Goal: Information Seeking & Learning: Understand process/instructions

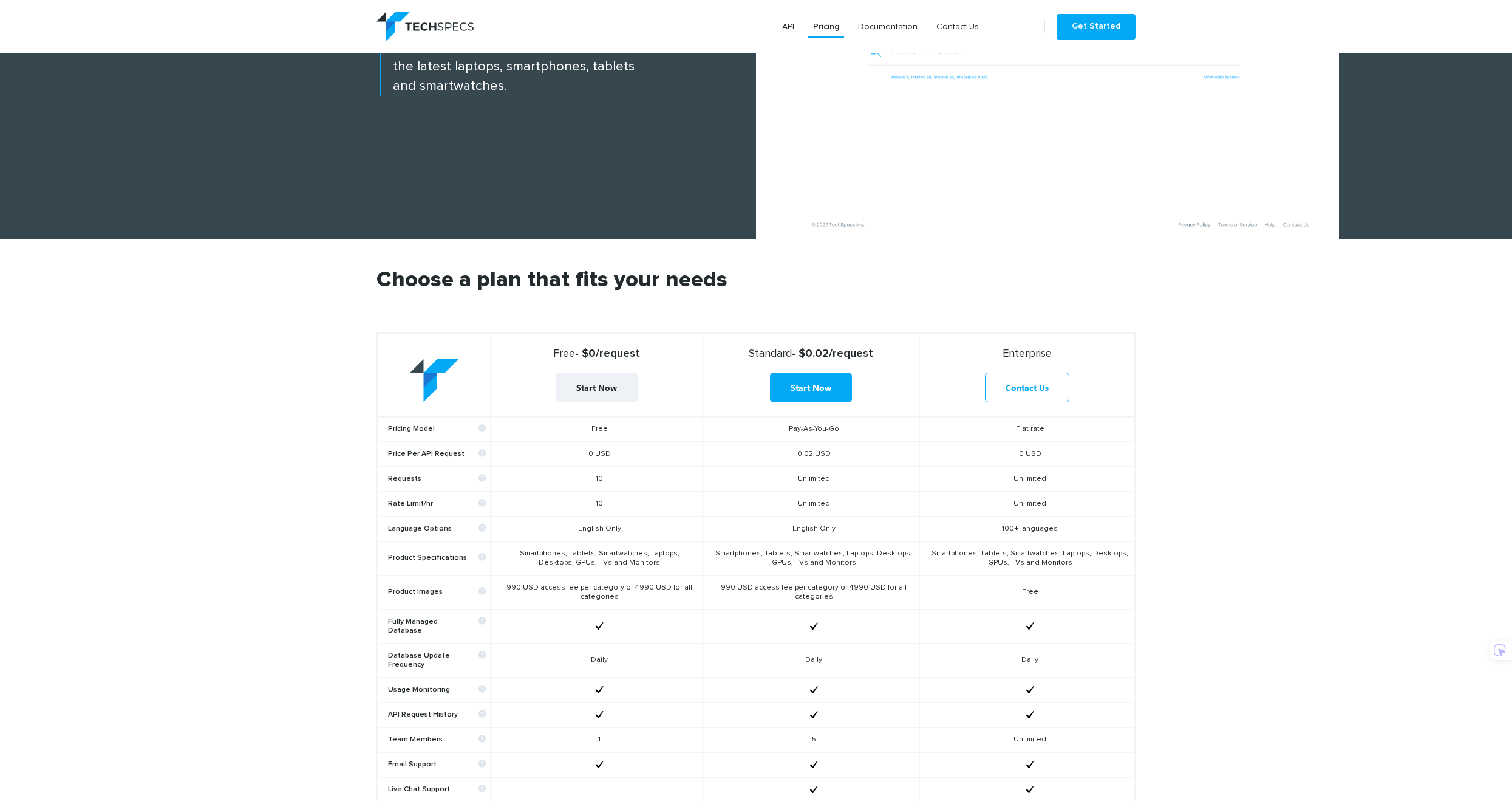
scroll to position [243, 0]
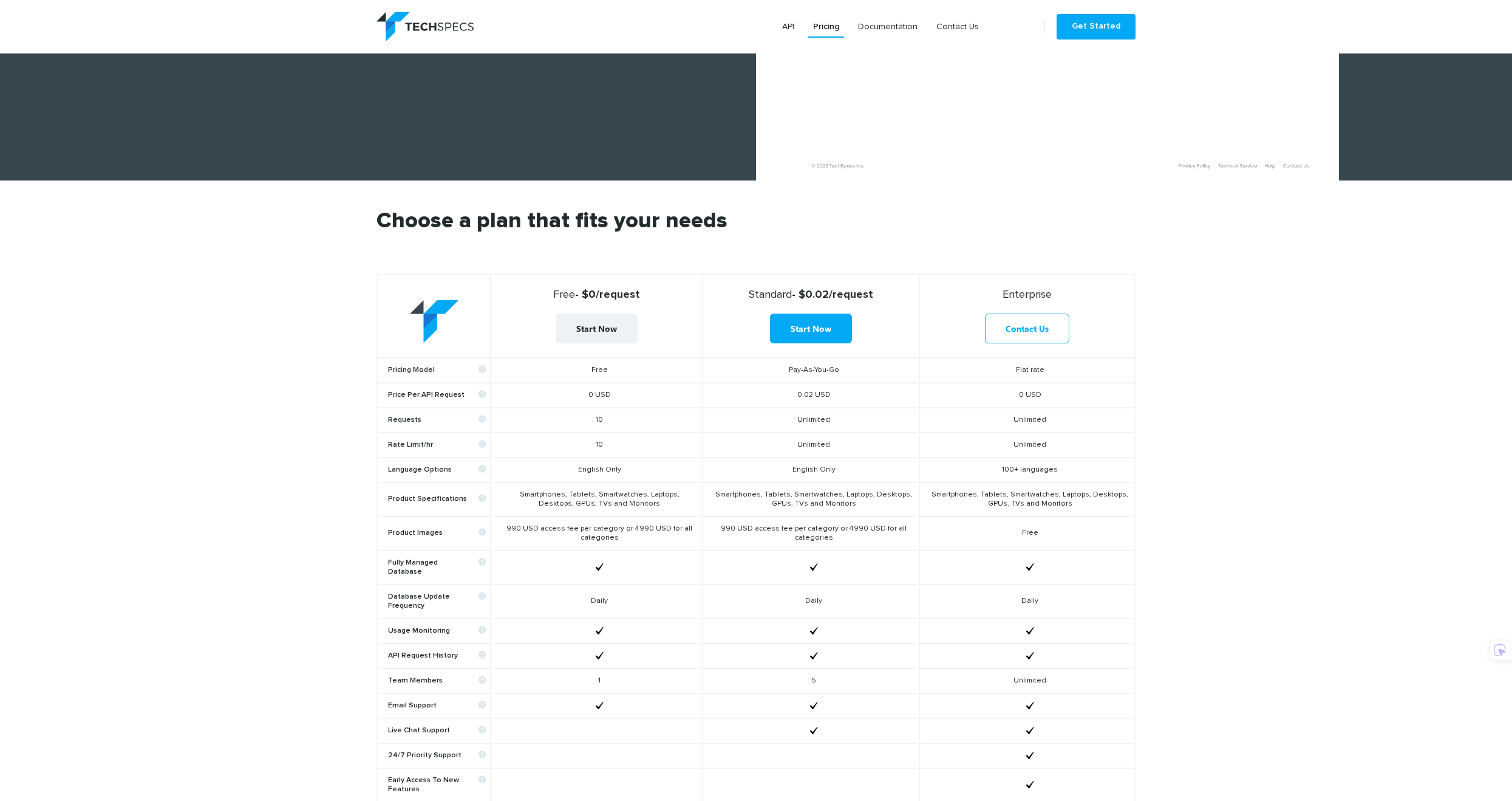
drag, startPoint x: 530, startPoint y: 425, endPoint x: 656, endPoint y: 421, distance: 126.1
click at [656, 421] on td "10" at bounding box center [596, 420] width 211 height 25
click at [656, 421] on td "10" at bounding box center [596, 418] width 211 height 25
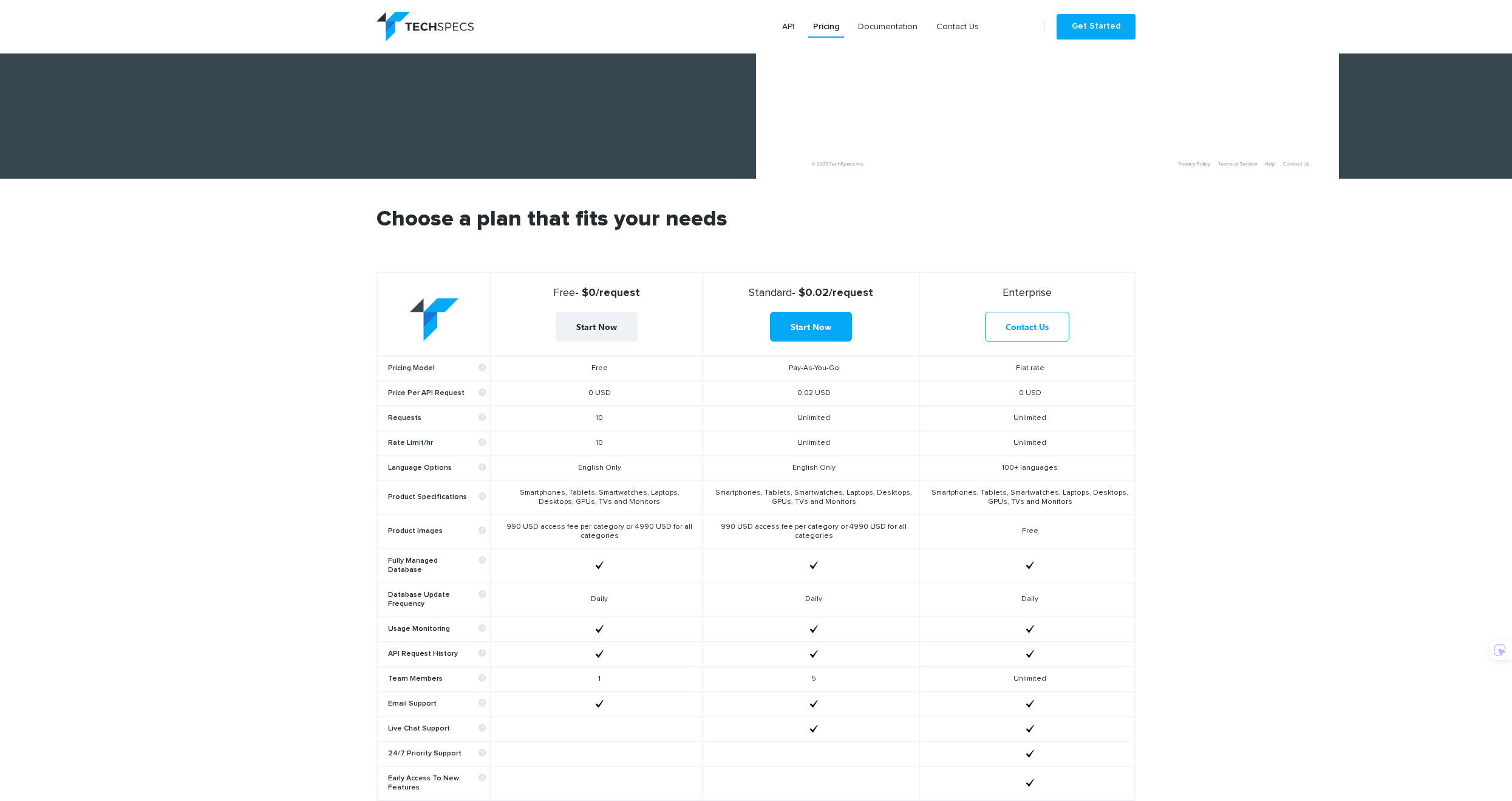
drag, startPoint x: 658, startPoint y: 504, endPoint x: 535, endPoint y: 497, distance: 123.2
click at [535, 497] on td "Smartphones, Tablets, Smartwatches, Laptops, Desktops, GPUs, TVs and Monitors" at bounding box center [596, 498] width 211 height 34
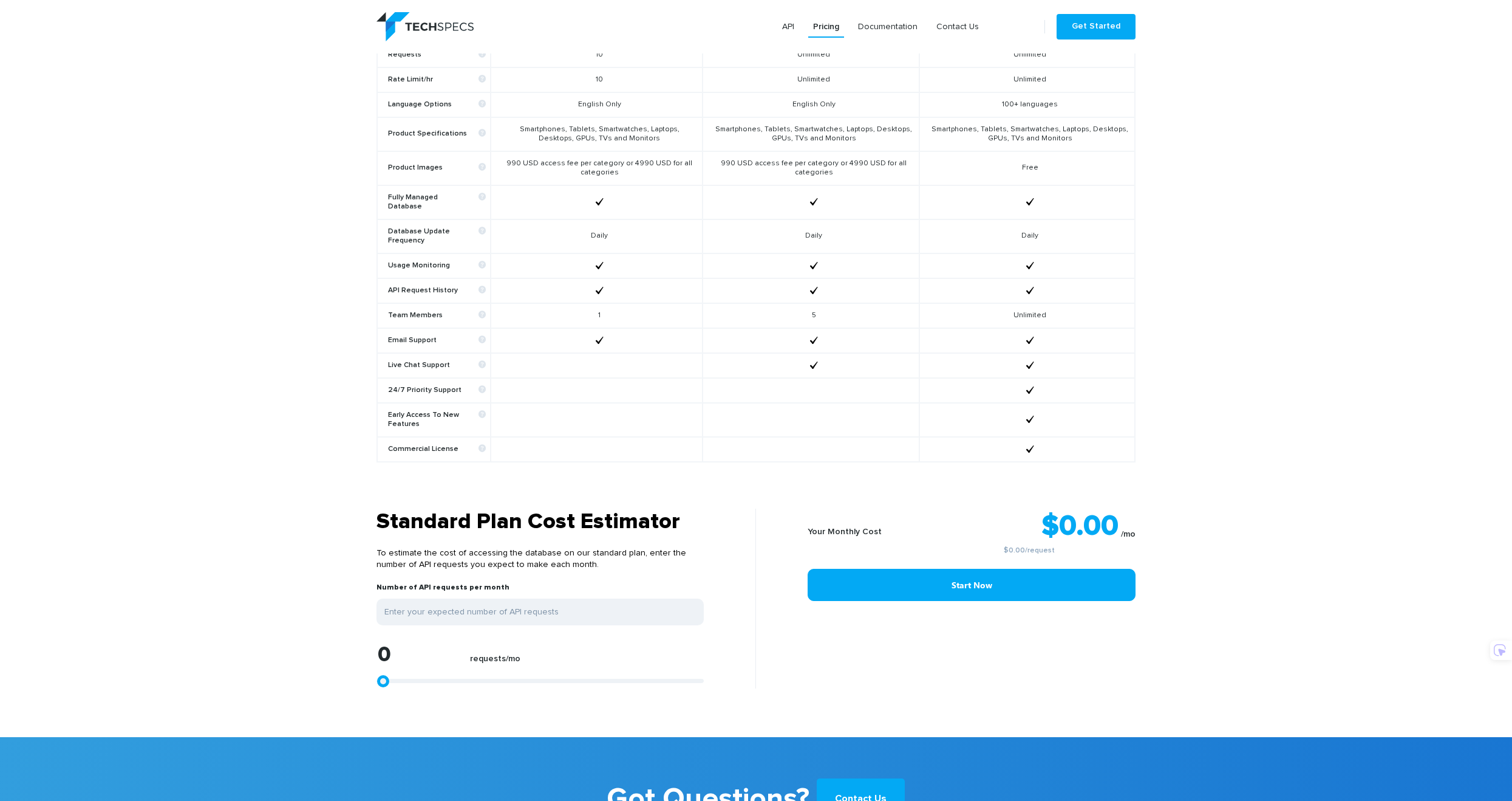
scroll to position [667, 0]
click at [299, 367] on section "Choose a plan that fits your needs Free - $0/request Start Now Standard - $0.02…" at bounding box center [756, 161] width 1512 height 694
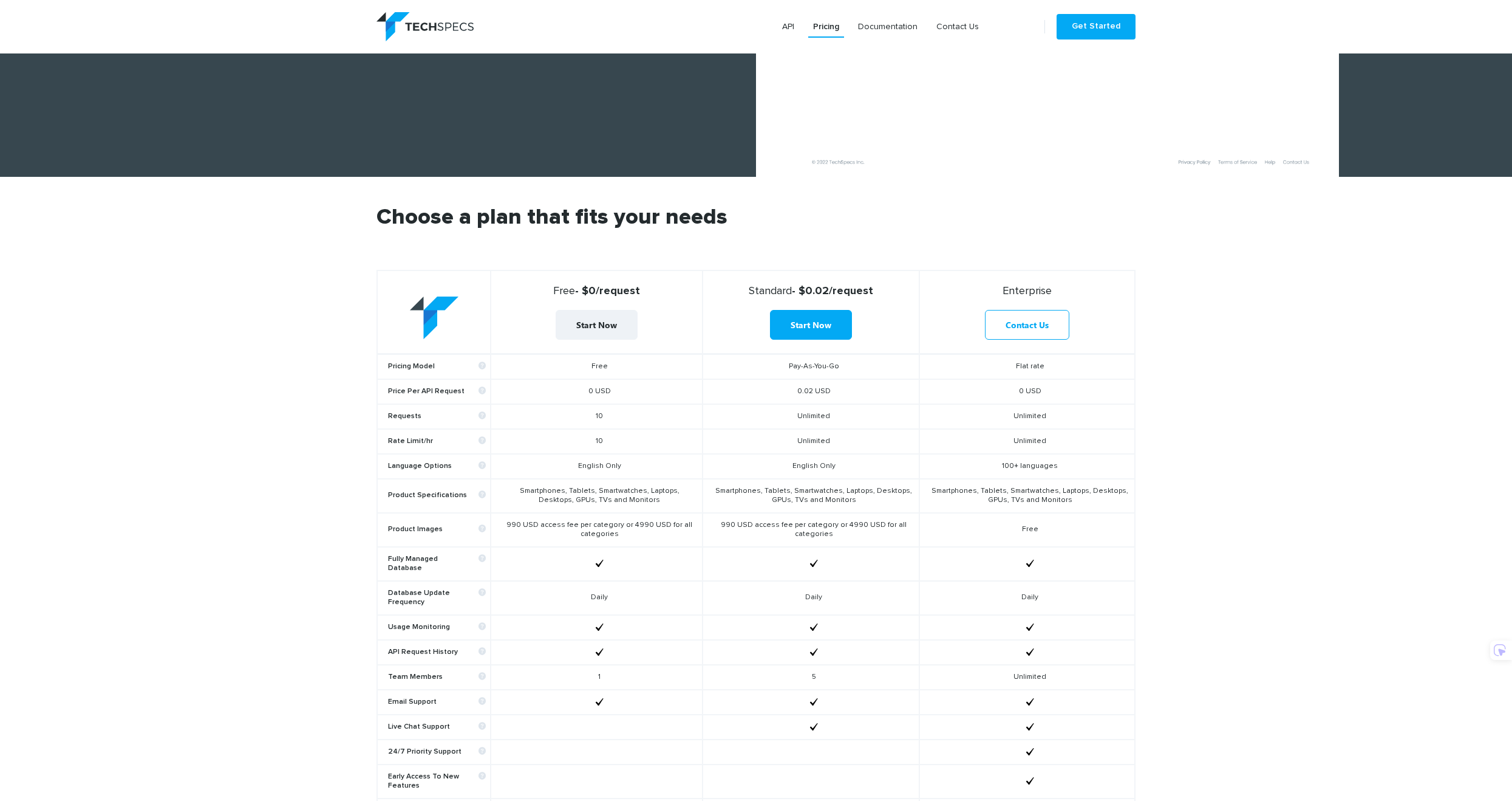
scroll to position [304, 0]
click at [302, 359] on section "Choose a plan that fits your needs Free - $0/request Start Now Standard - $0.02…" at bounding box center [756, 525] width 1512 height 694
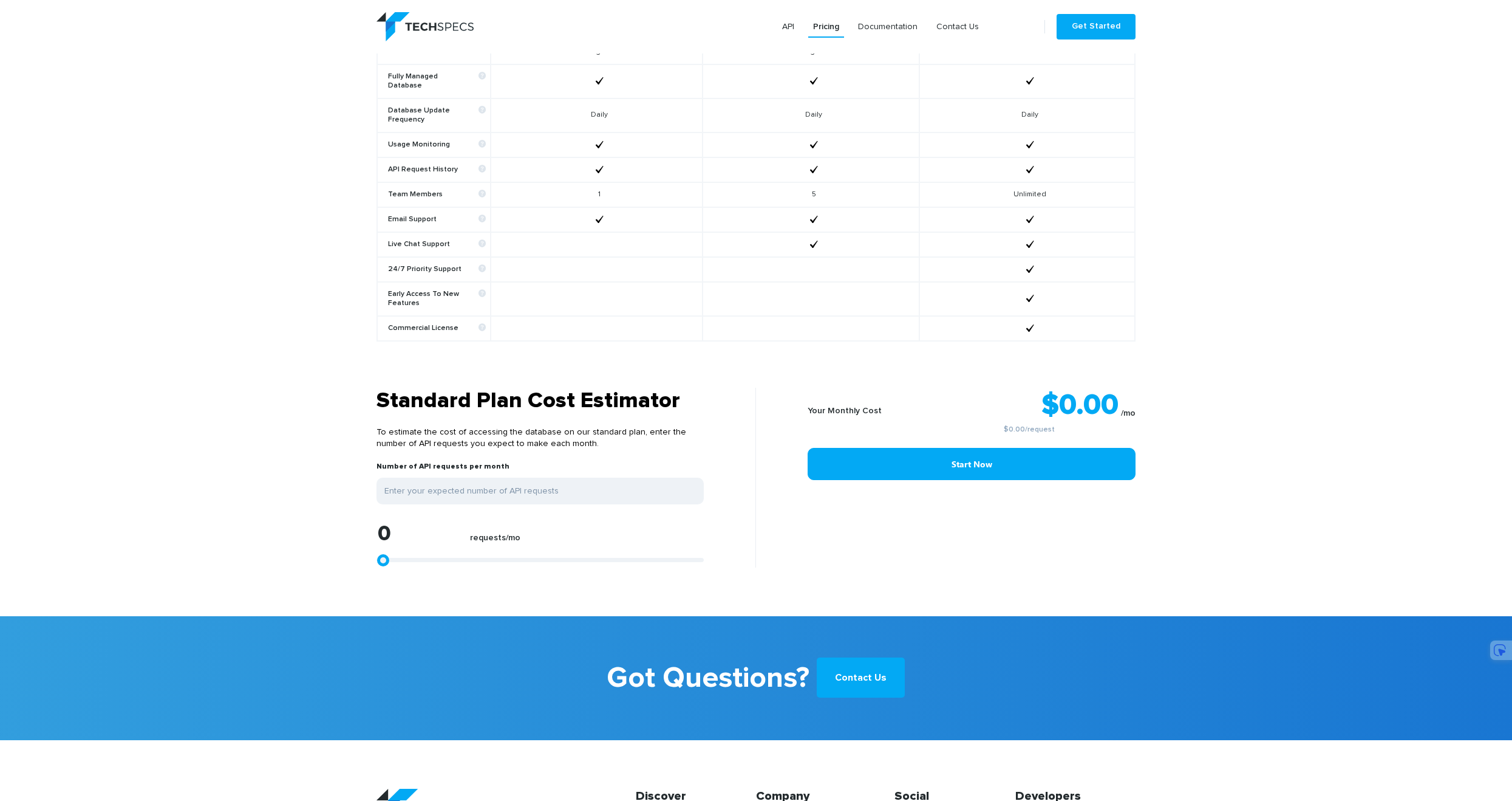
scroll to position [789, 0]
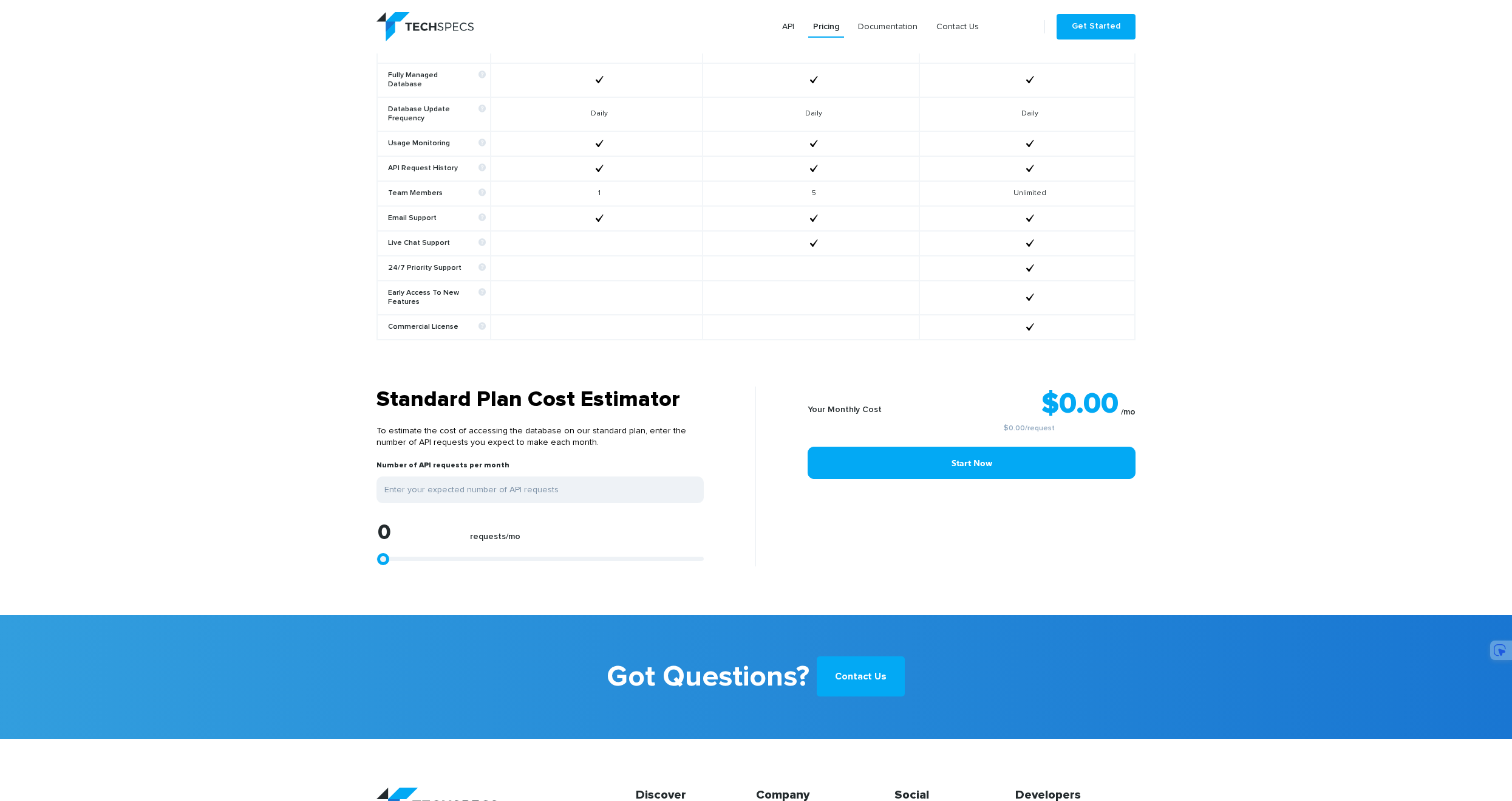
drag, startPoint x: 396, startPoint y: 544, endPoint x: 472, endPoint y: 546, distance: 76.0
click at [472, 546] on div "0 requests/mo" at bounding box center [540, 543] width 327 height 45
type input "1113"
type input "1299"
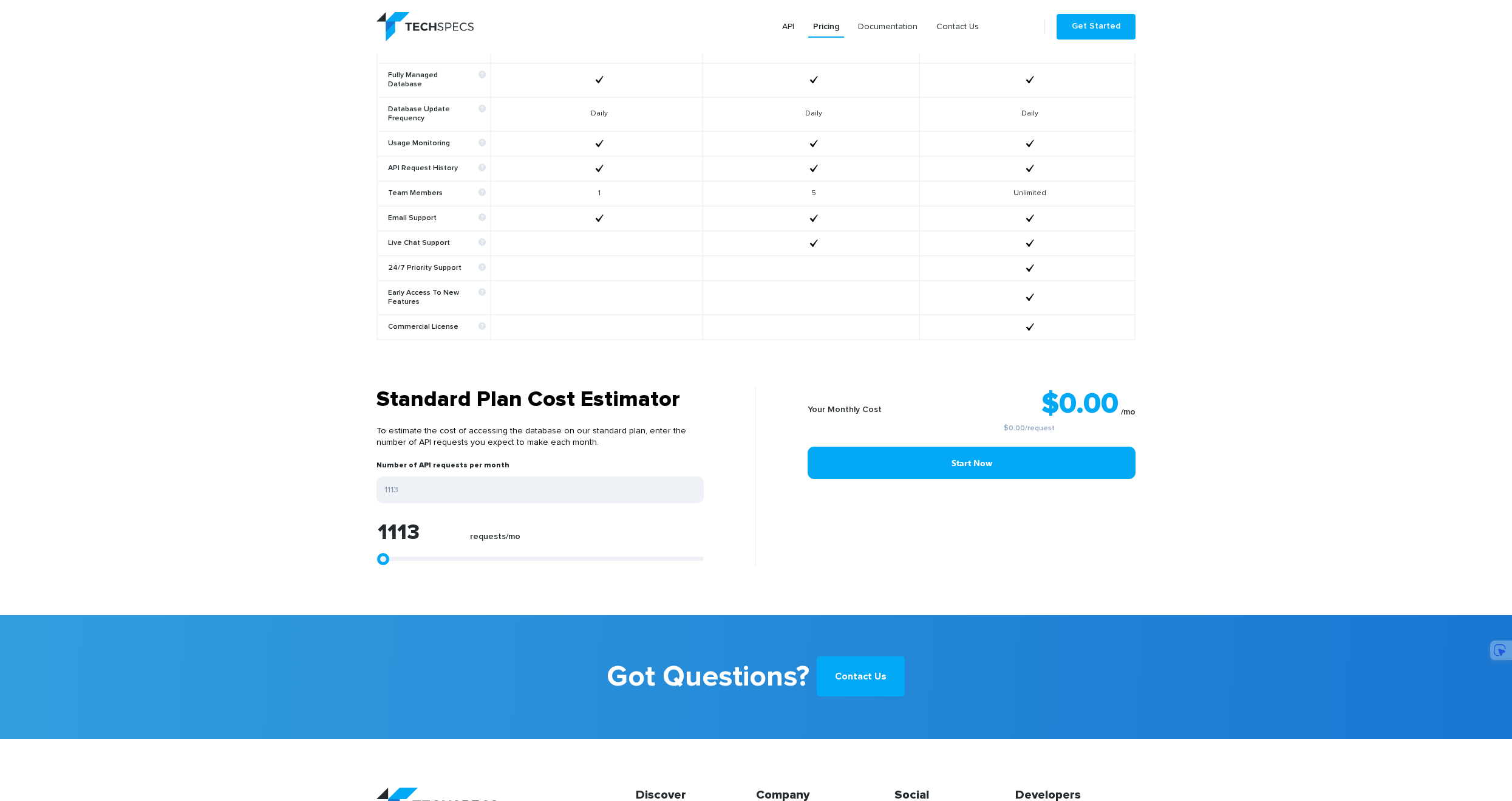
type input "1299"
type input "1670"
type input "1855"
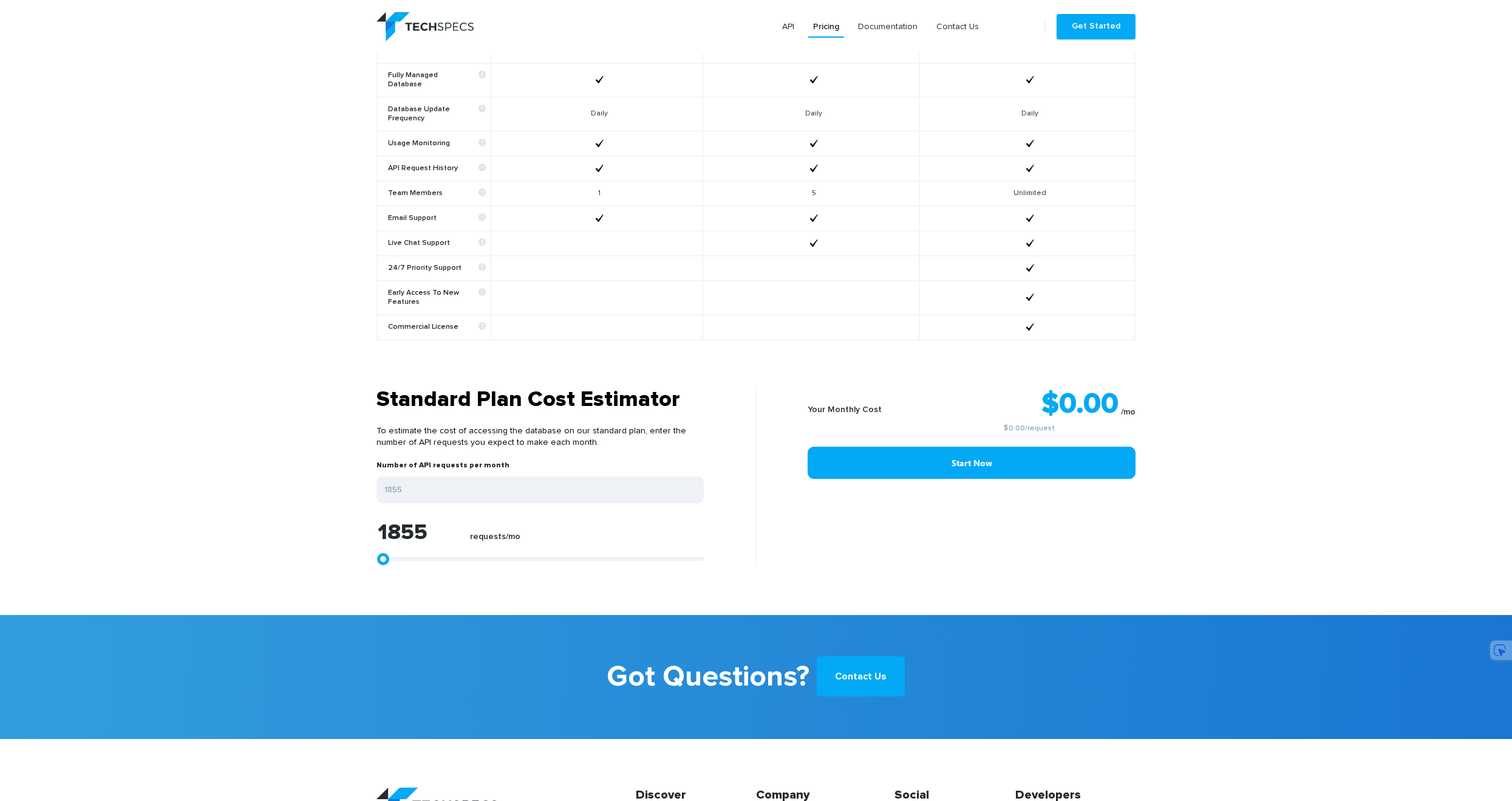
type input "2783"
type input "3339"
type input "4453"
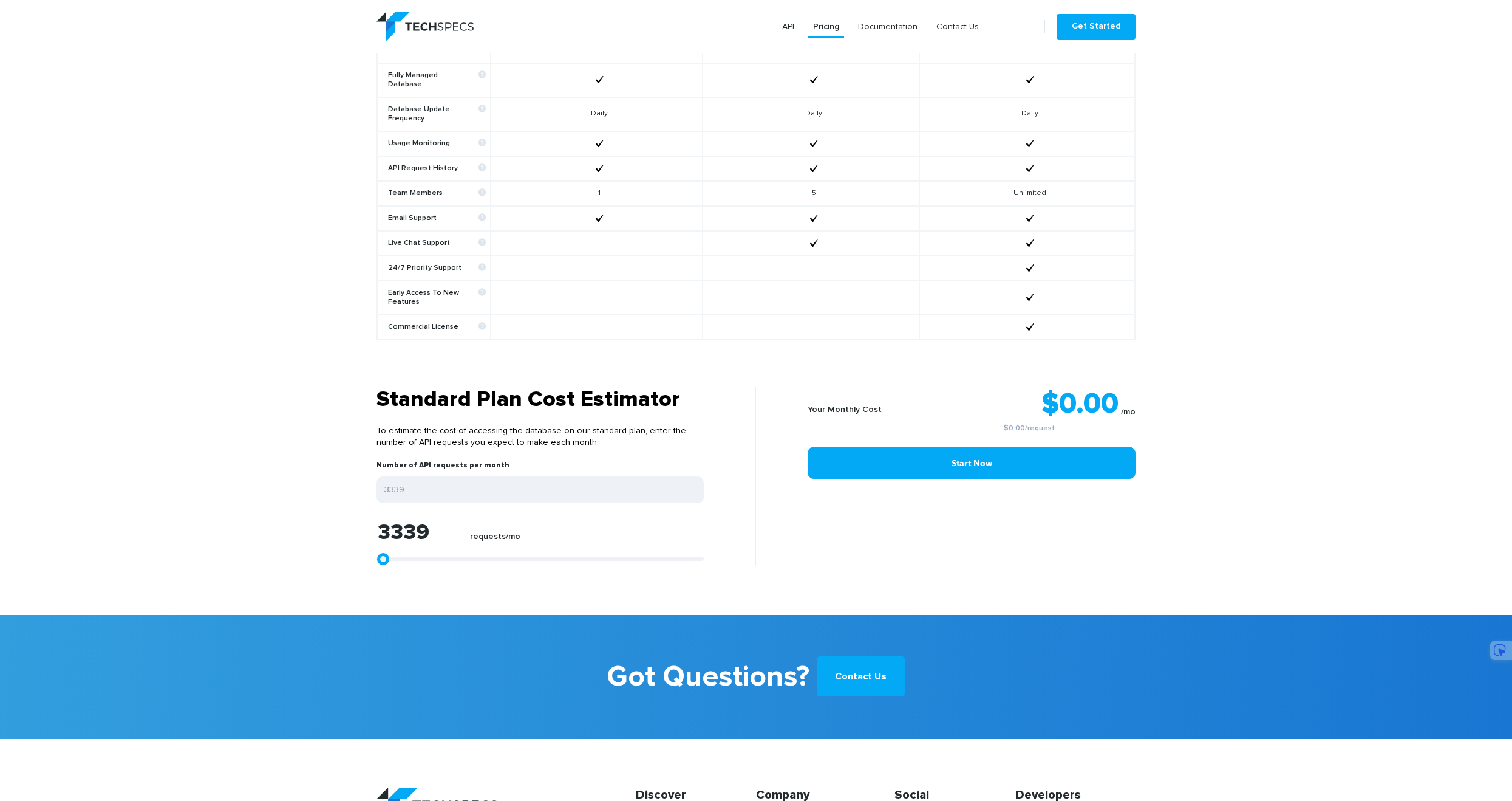
type input "4453"
type input "4824"
type input "5751"
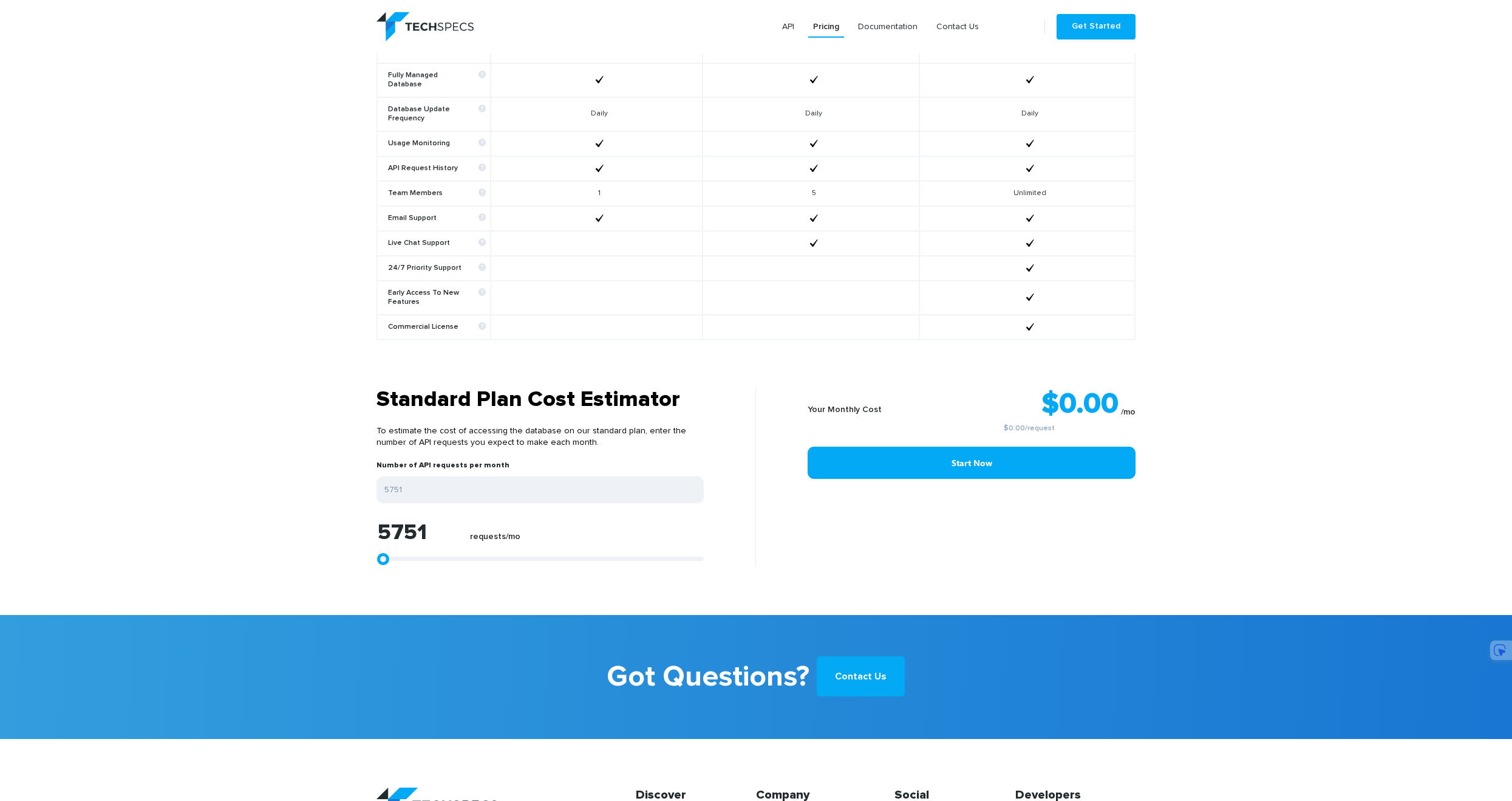
type input "7792"
type input "9091"
type input "10018"
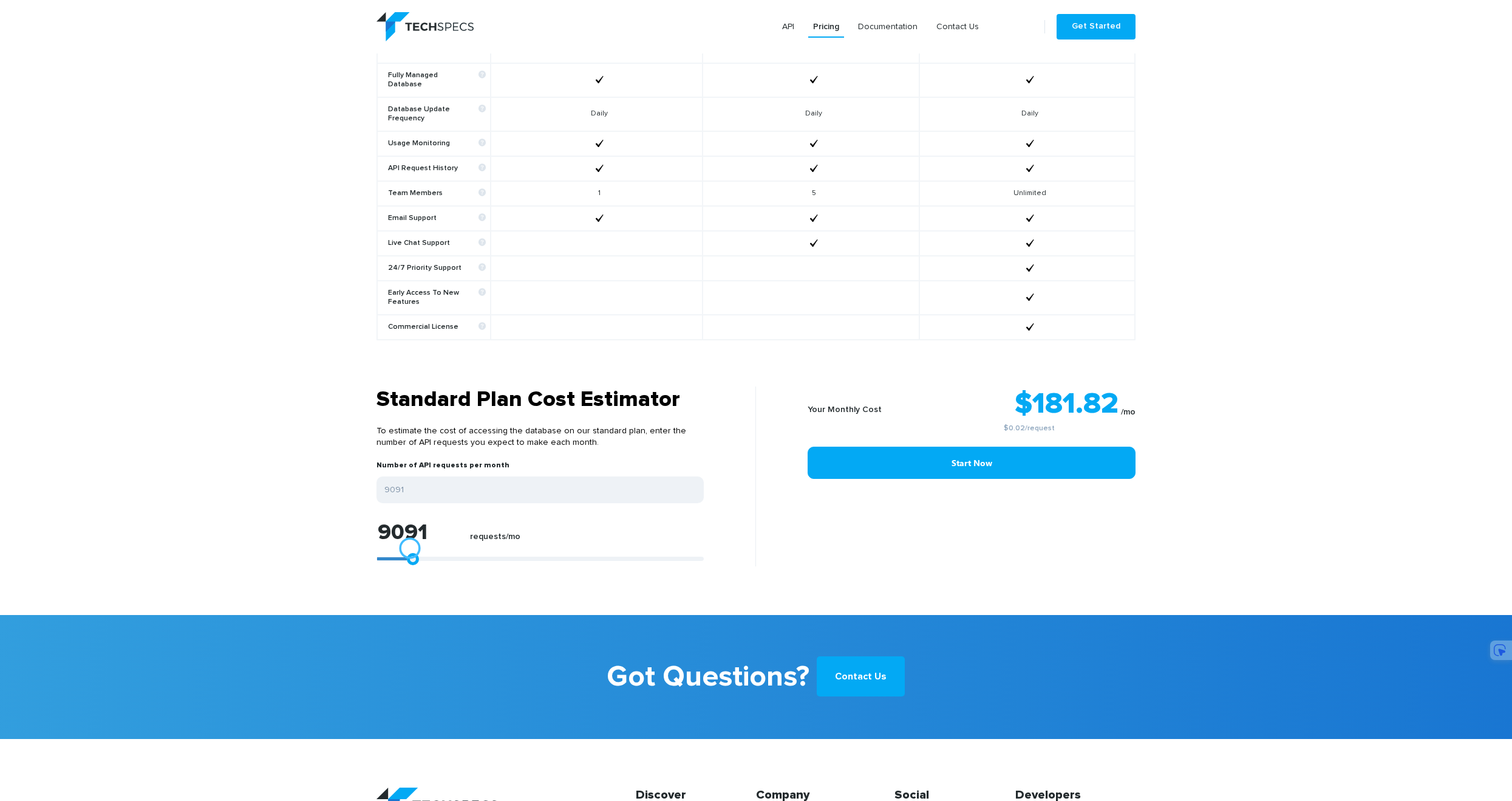
type input "10018"
type input "10204"
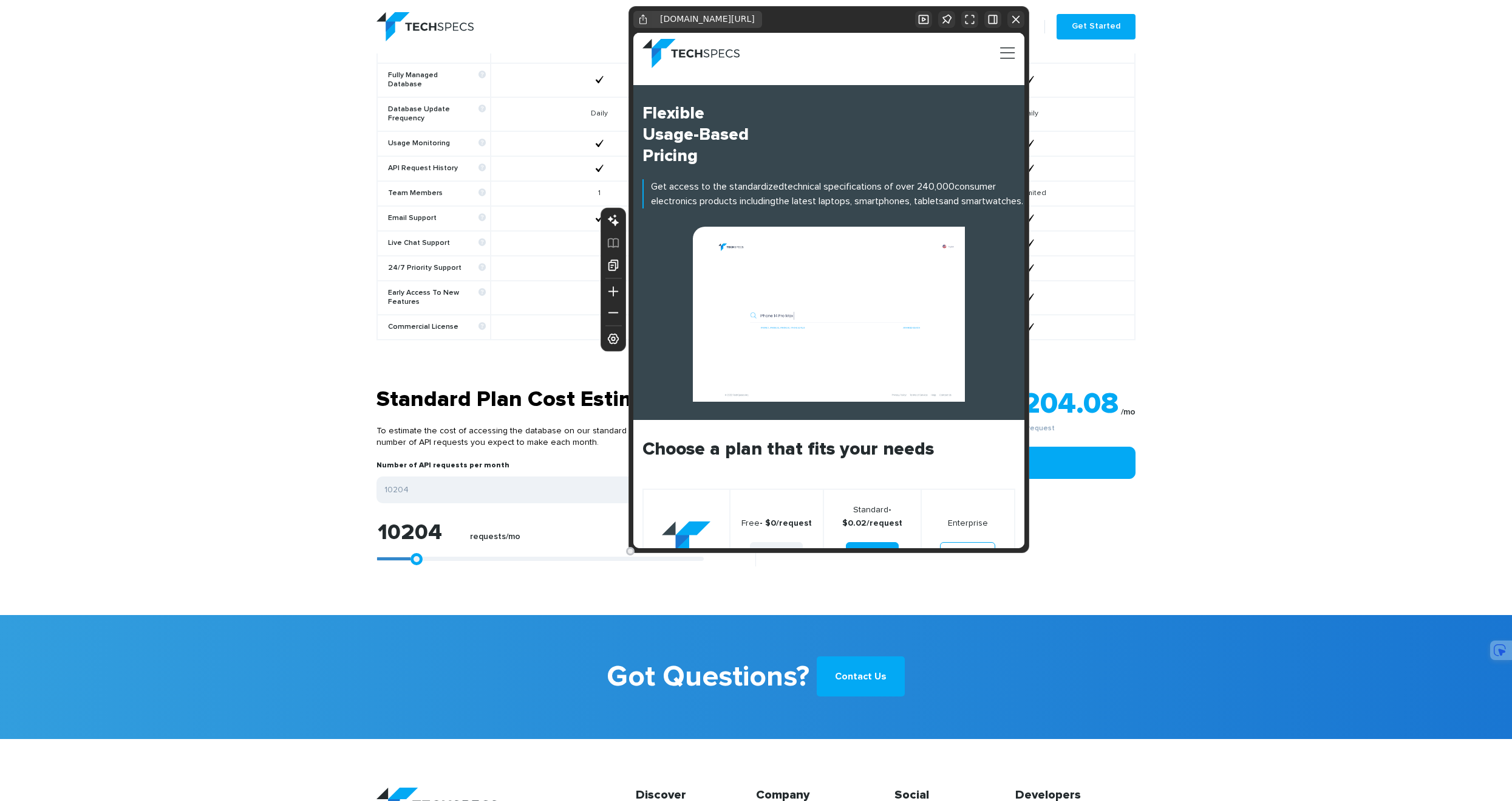
scroll to position [0, 0]
type input "9833"
type input "9647"
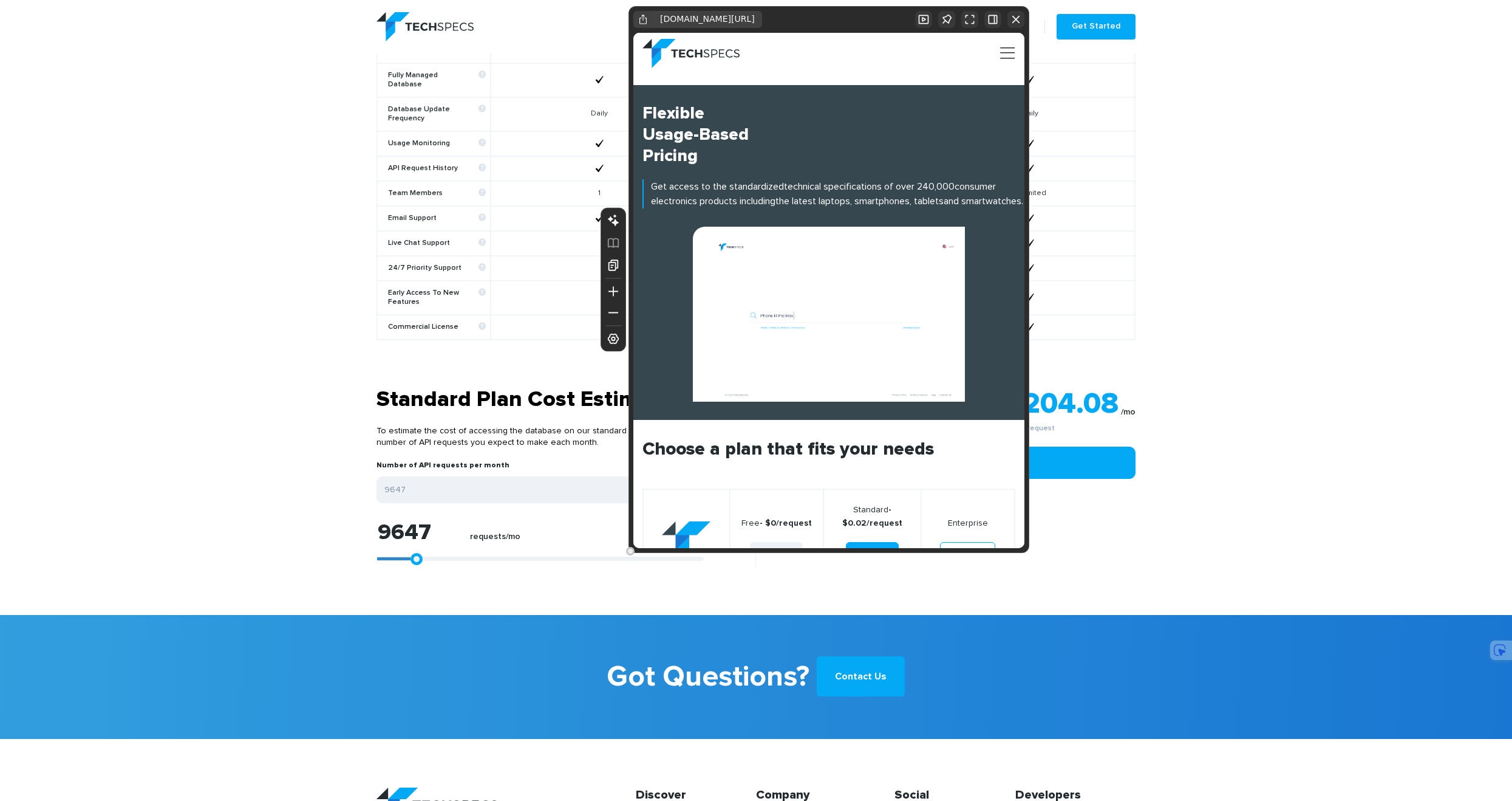
type input "9462"
type input "9091"
type input "8720"
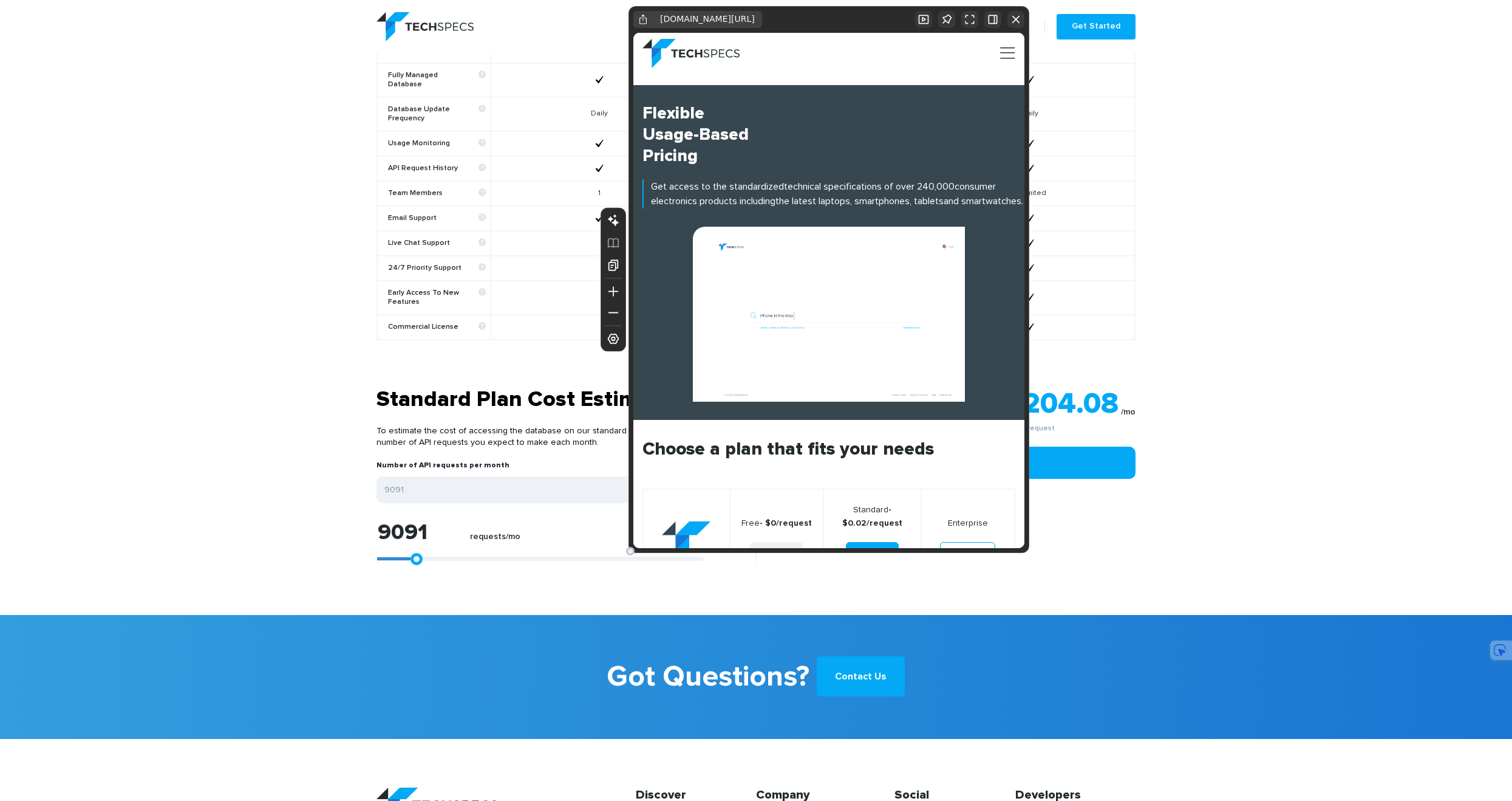
type input "8720"
type input "8349"
type input "7978"
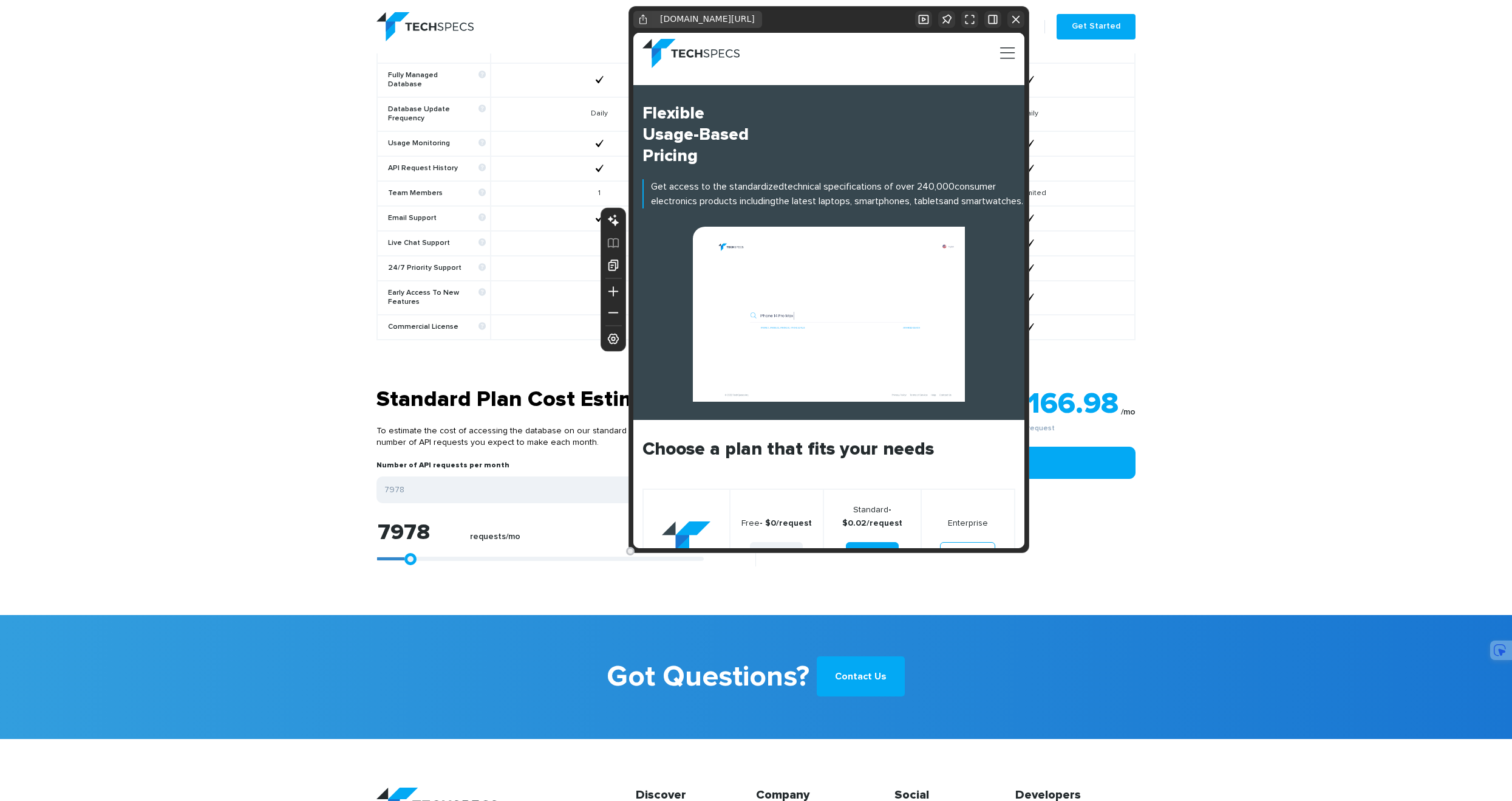
type input "7792"
drag, startPoint x: 472, startPoint y: 546, endPoint x: 406, endPoint y: 548, distance: 66.0
click at [406, 553] on link at bounding box center [410, 559] width 12 height 12
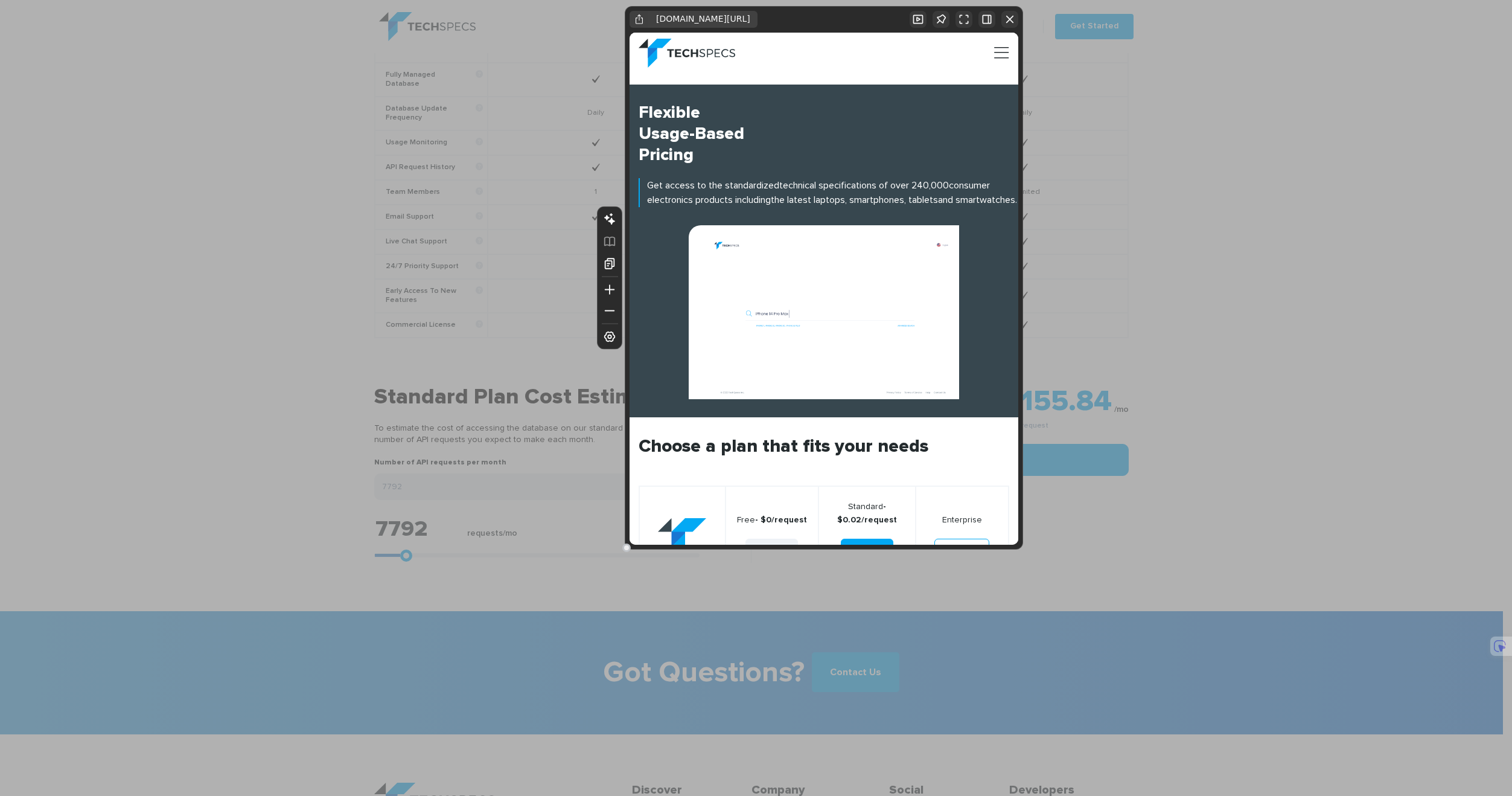
drag, startPoint x: 1007, startPoint y: 18, endPoint x: 961, endPoint y: 14, distance: 46.2
click at [1007, 18] on icon "button" at bounding box center [1010, 20] width 12 height 12
